Goal: Information Seeking & Learning: Learn about a topic

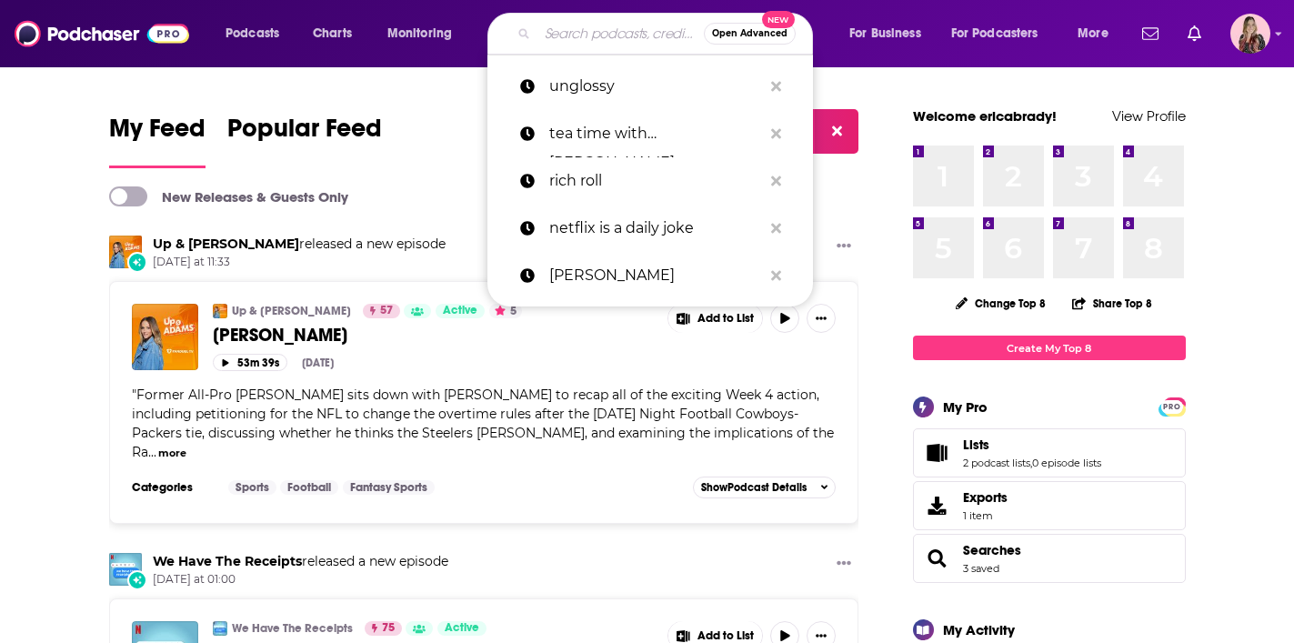
click at [587, 25] on input "Search podcasts, credits, & more..." at bounding box center [620, 33] width 166 height 29
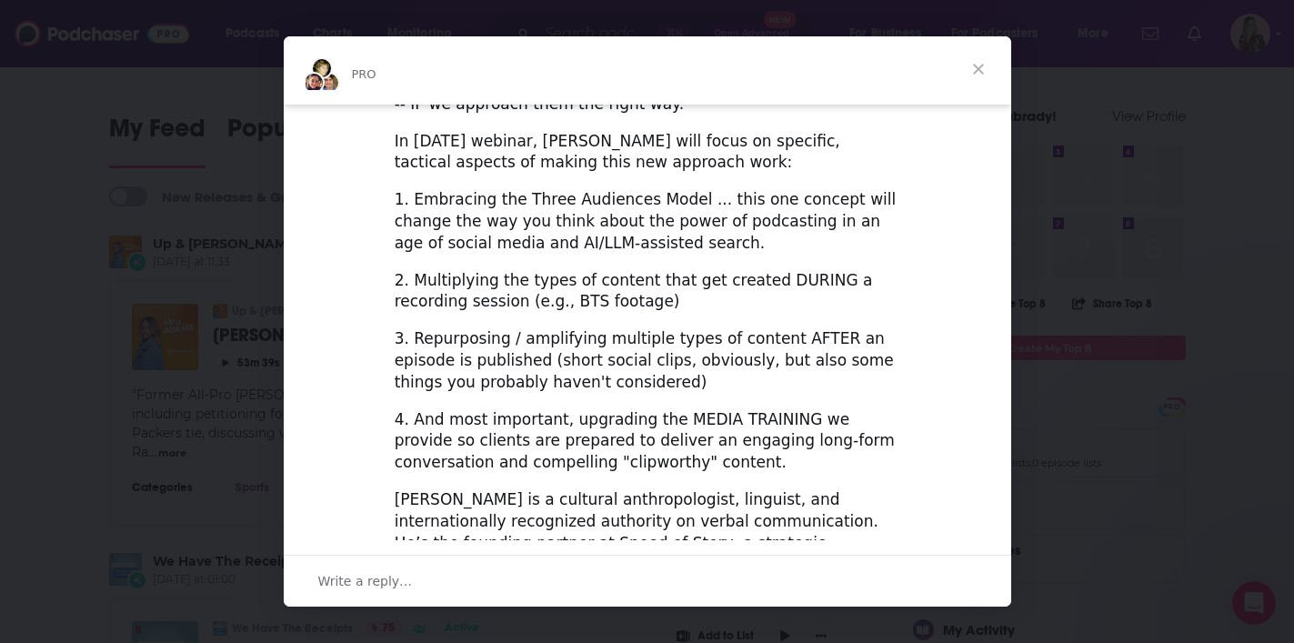
scroll to position [690, 0]
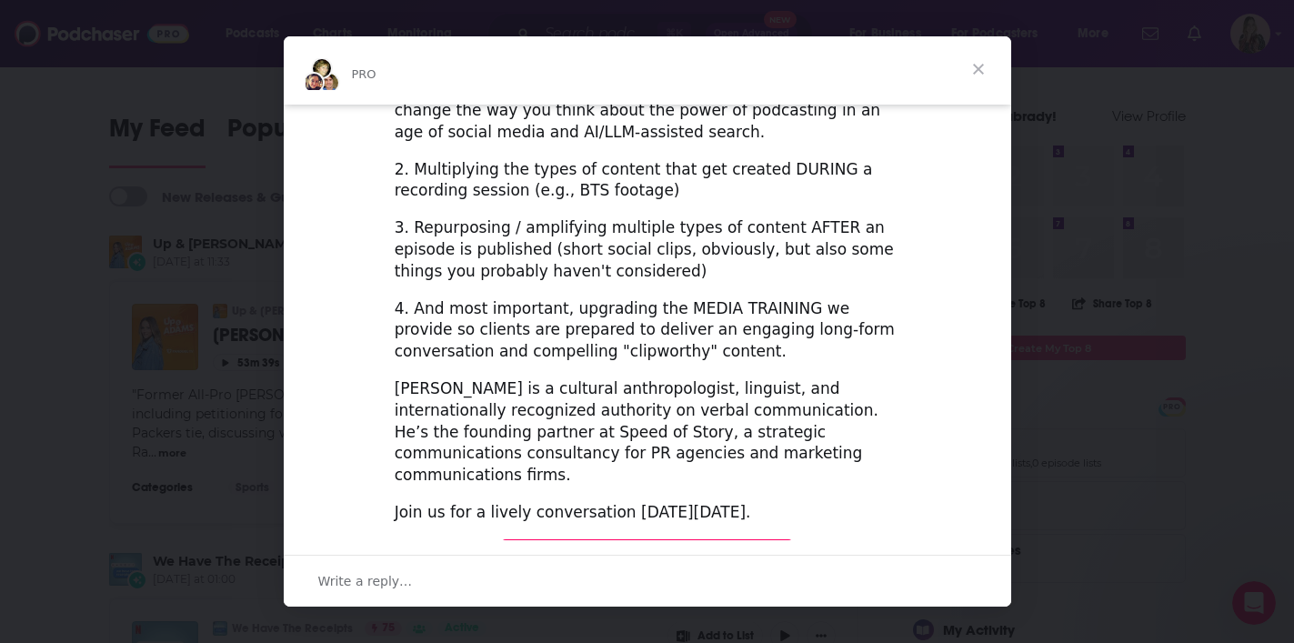
click at [976, 70] on span "Close" at bounding box center [978, 68] width 65 height 65
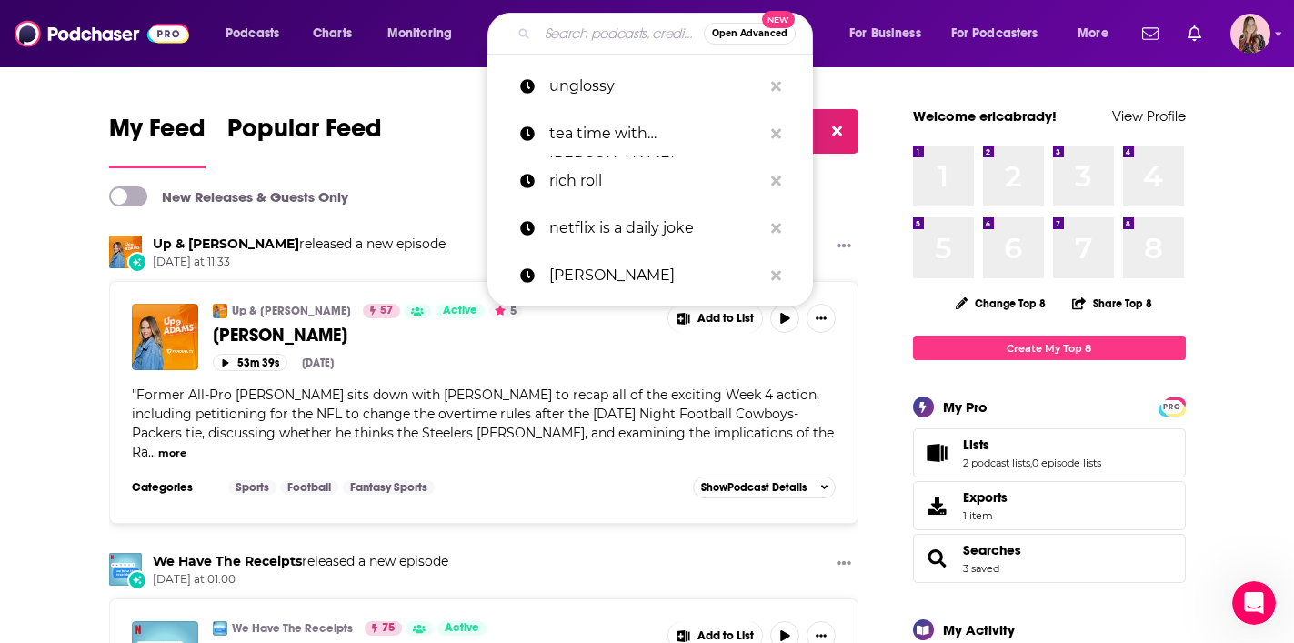
click at [609, 28] on input "Search podcasts, credits, & more..." at bounding box center [620, 33] width 166 height 29
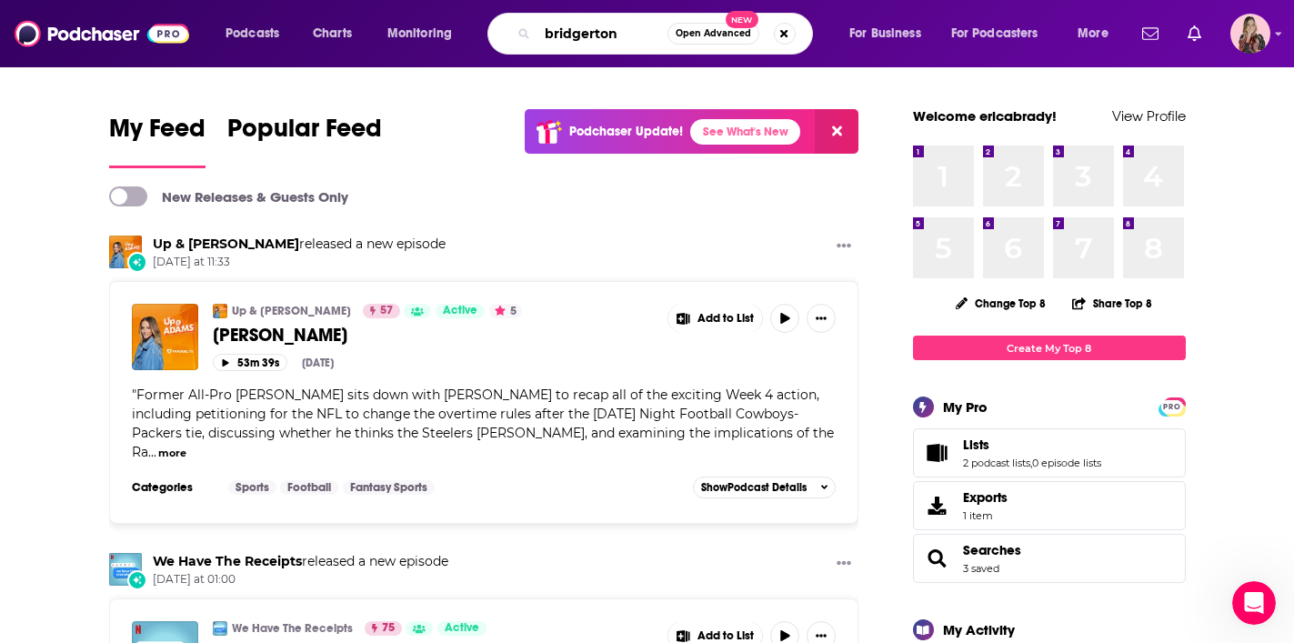
type input "bridgerton"
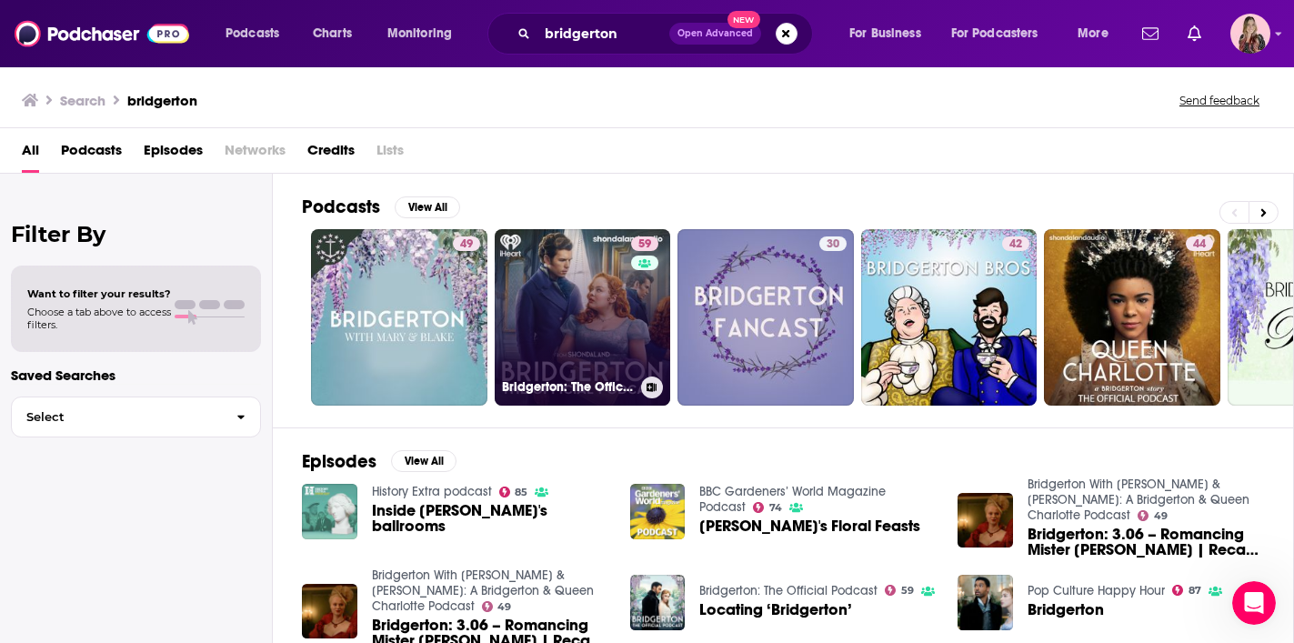
click at [547, 285] on link "59 [PERSON_NAME]: The Official Podcast" at bounding box center [583, 317] width 176 height 176
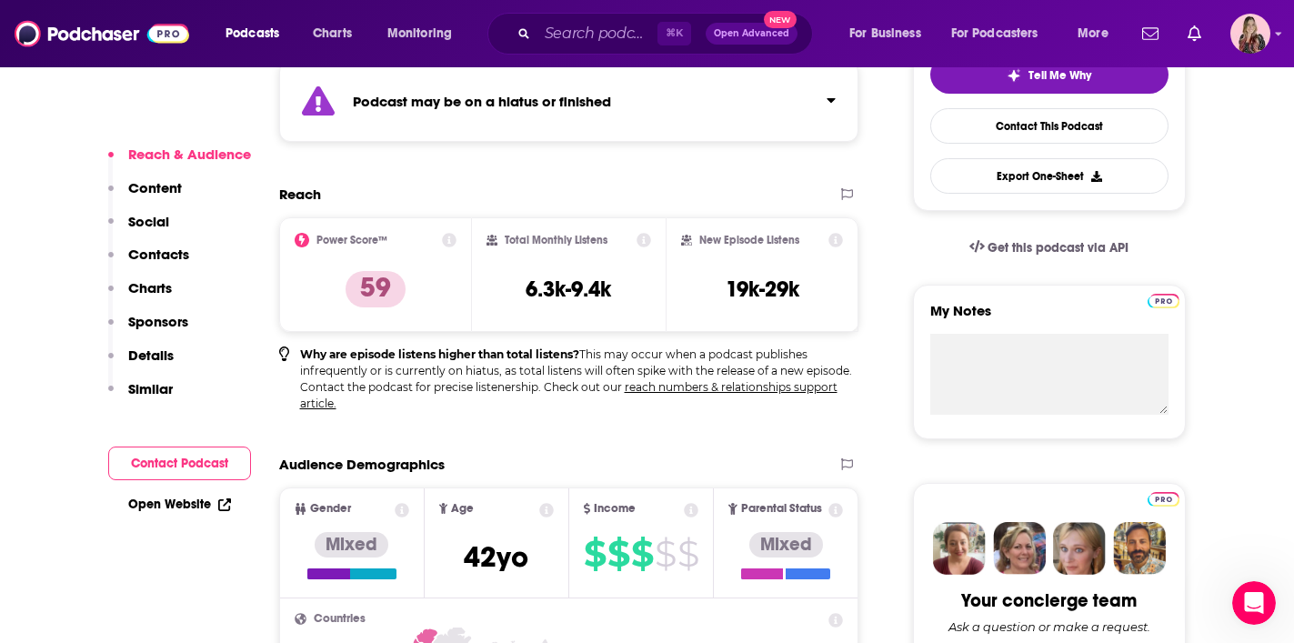
scroll to position [462, 0]
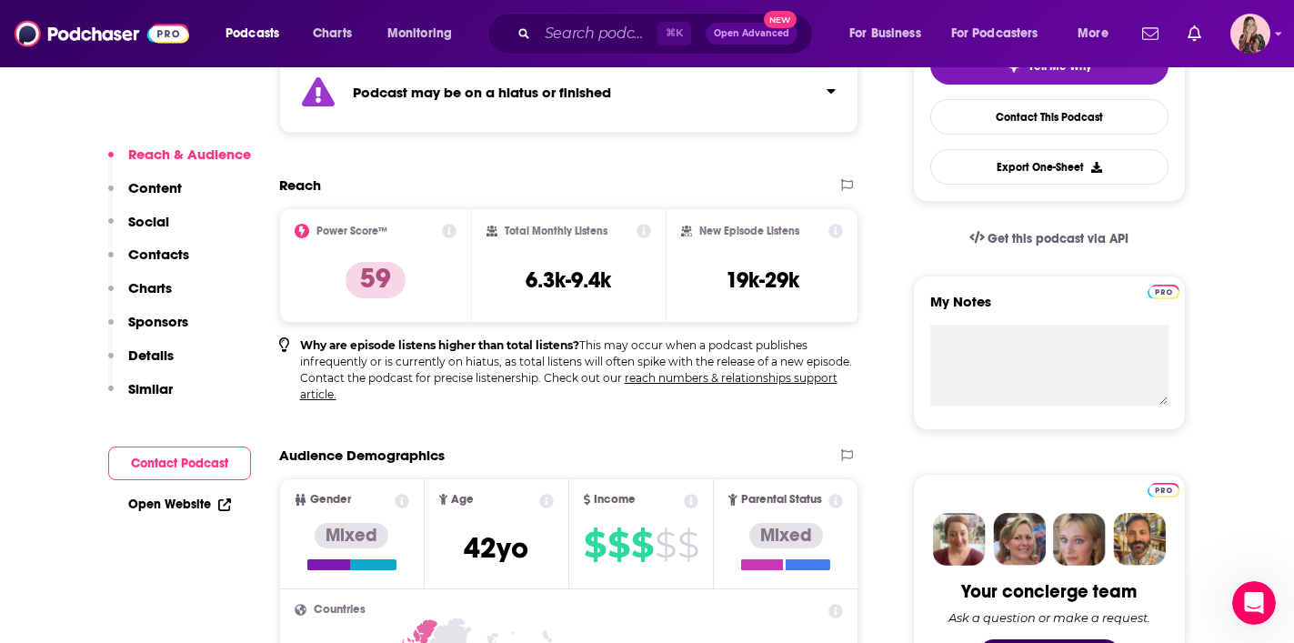
click at [839, 226] on icon at bounding box center [836, 231] width 15 height 15
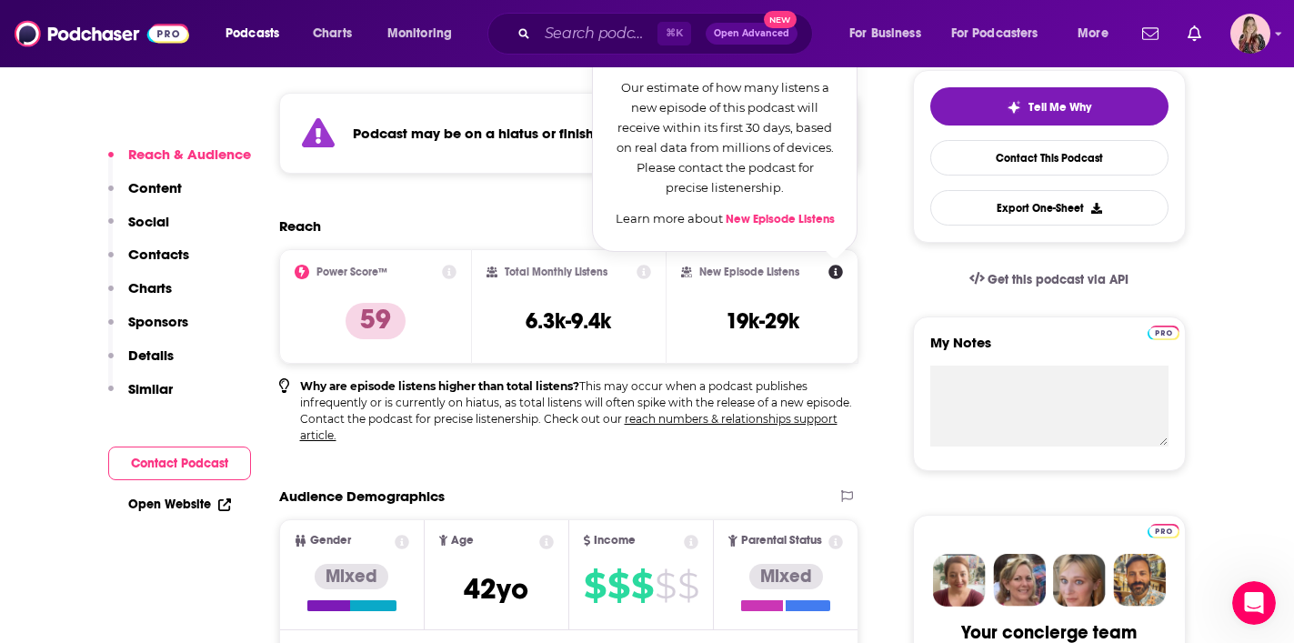
scroll to position [397, 0]
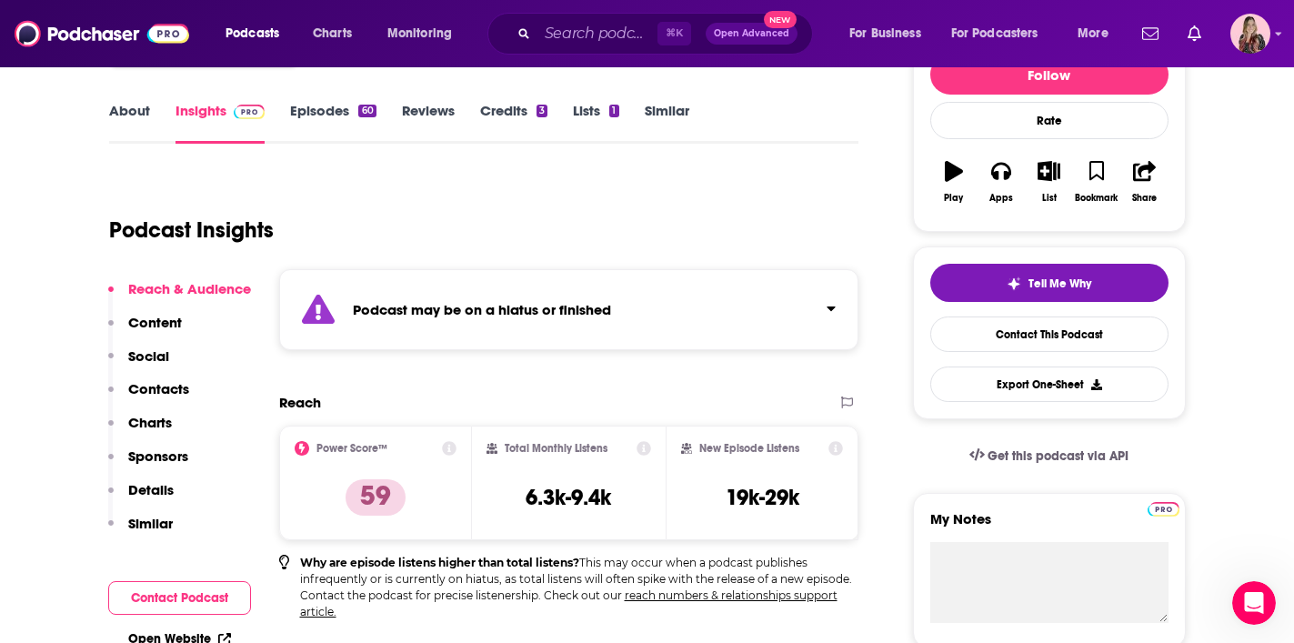
scroll to position [353, 0]
